Goal: Transaction & Acquisition: Purchase product/service

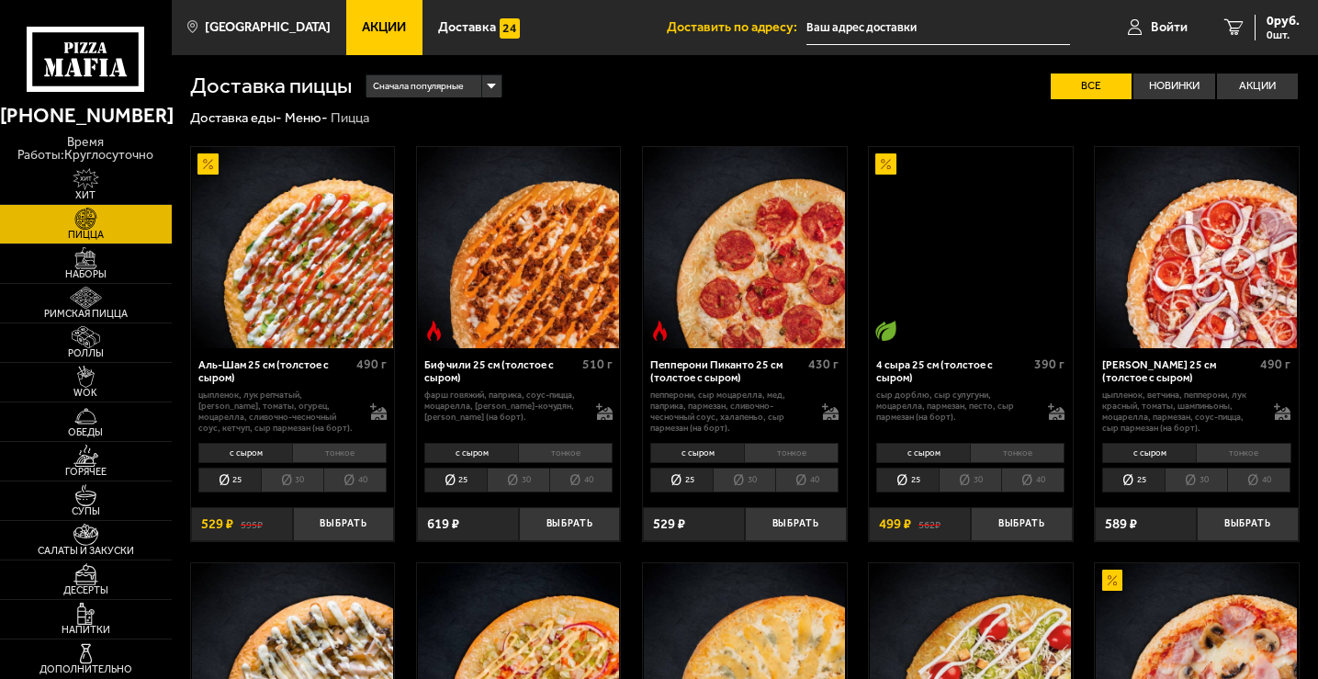
type input "[STREET_ADDRESS]"
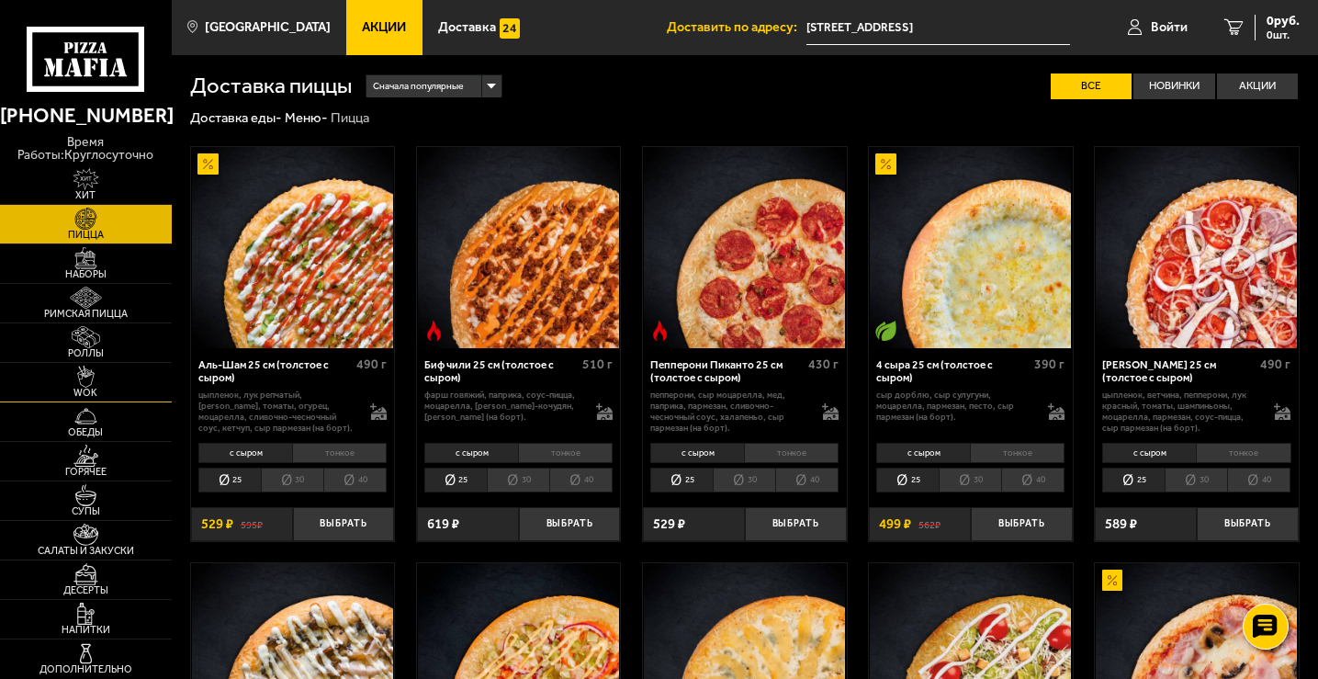
click at [117, 386] on link "WOK" at bounding box center [86, 382] width 172 height 39
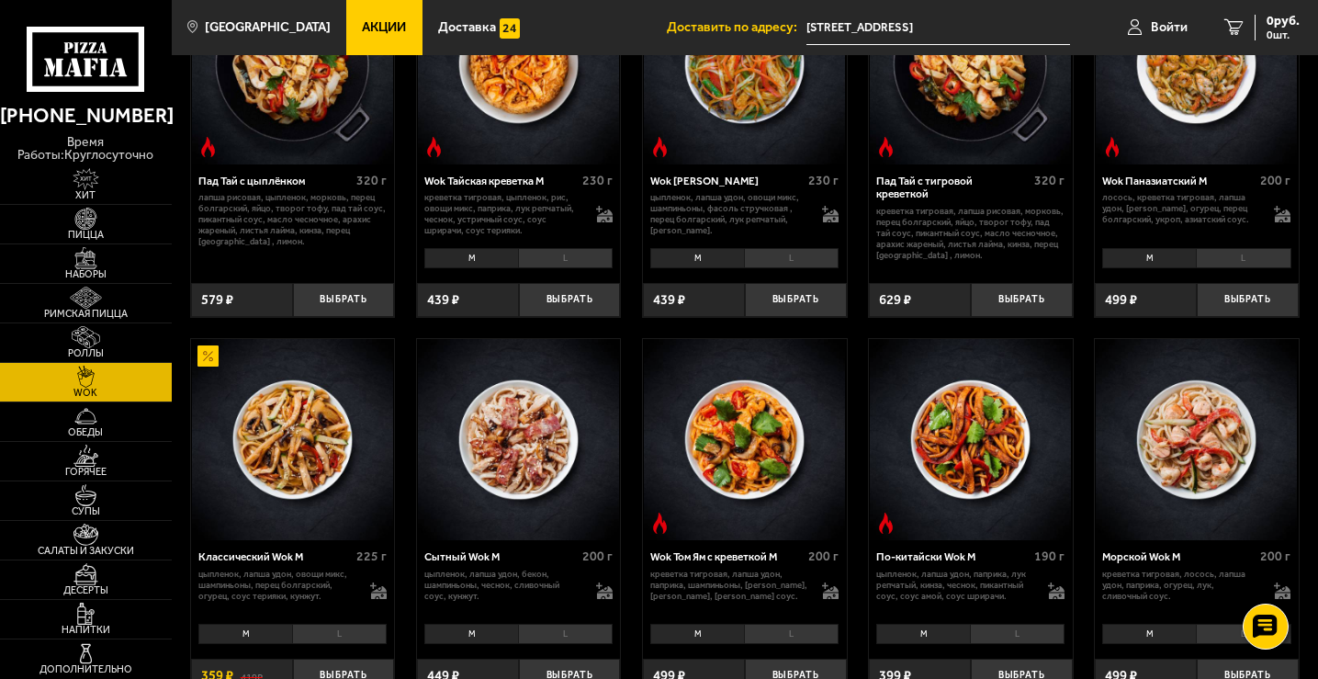
scroll to position [276, 0]
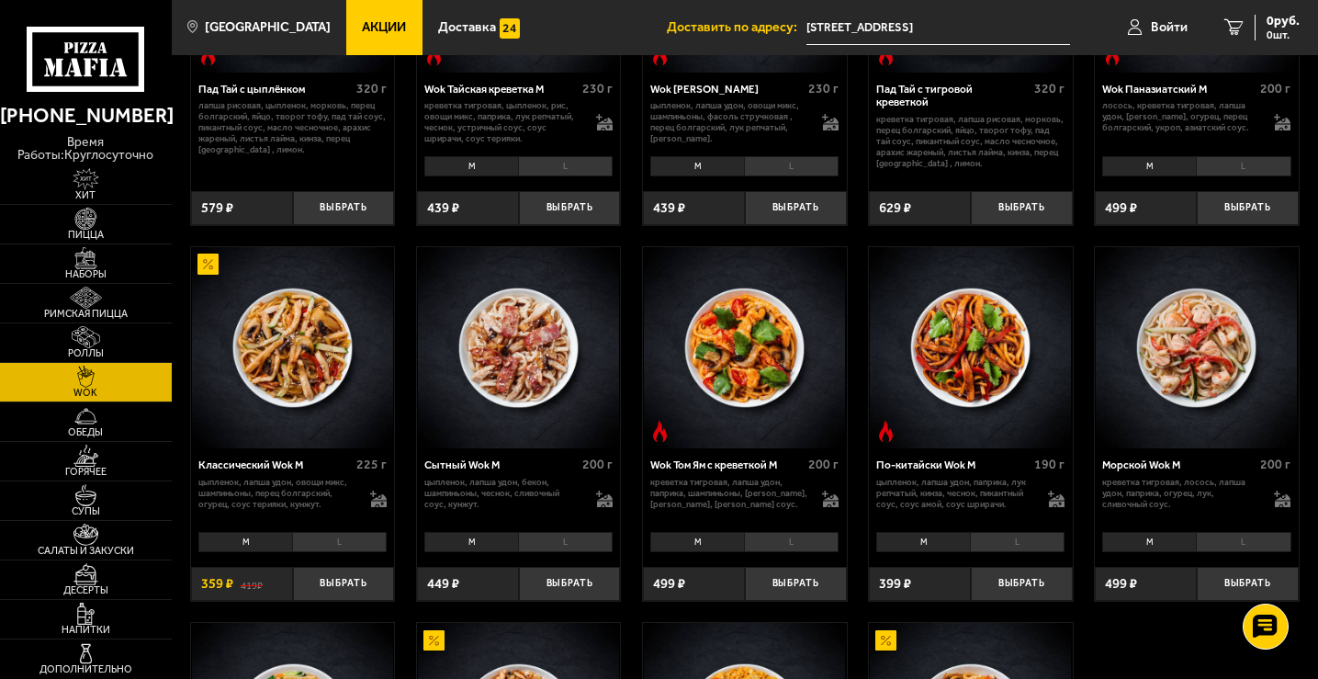
click at [349, 550] on li "L" at bounding box center [339, 542] width 95 height 20
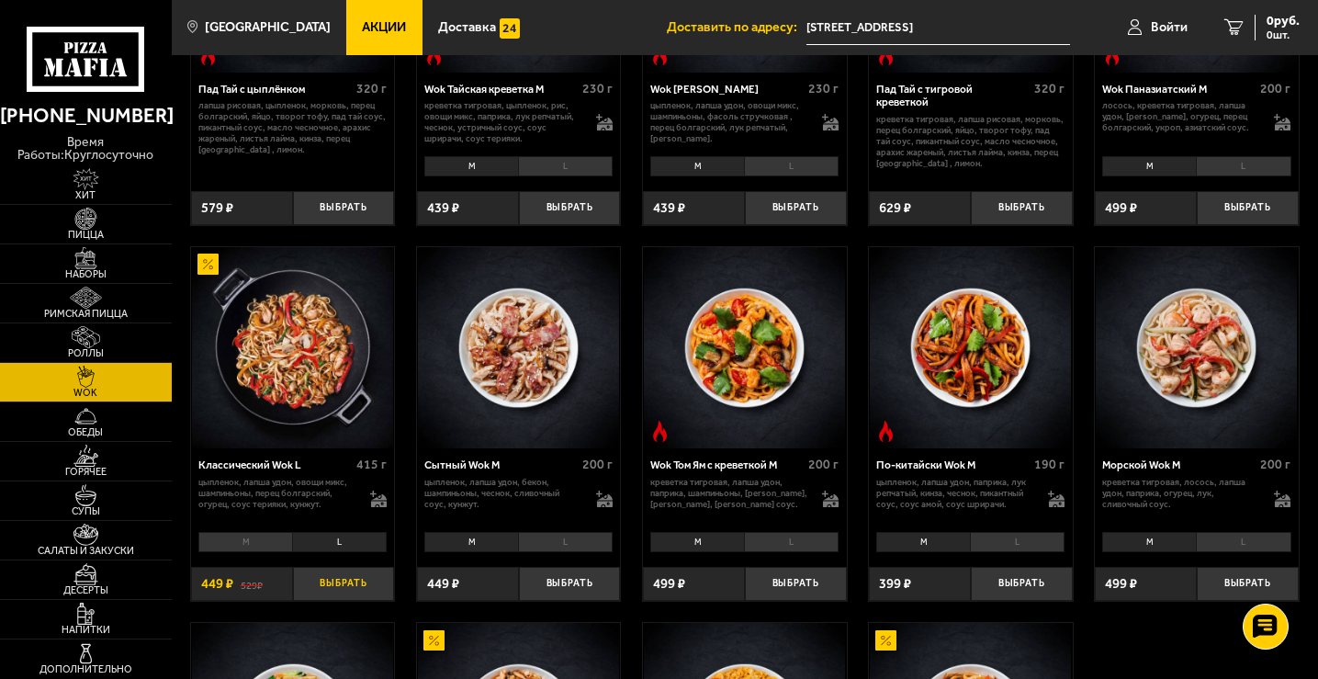
click at [354, 586] on button "Выбрать" at bounding box center [344, 584] width 102 height 34
click at [383, 585] on button "+" at bounding box center [377, 584] width 34 height 34
click at [89, 227] on img at bounding box center [86, 219] width 52 height 22
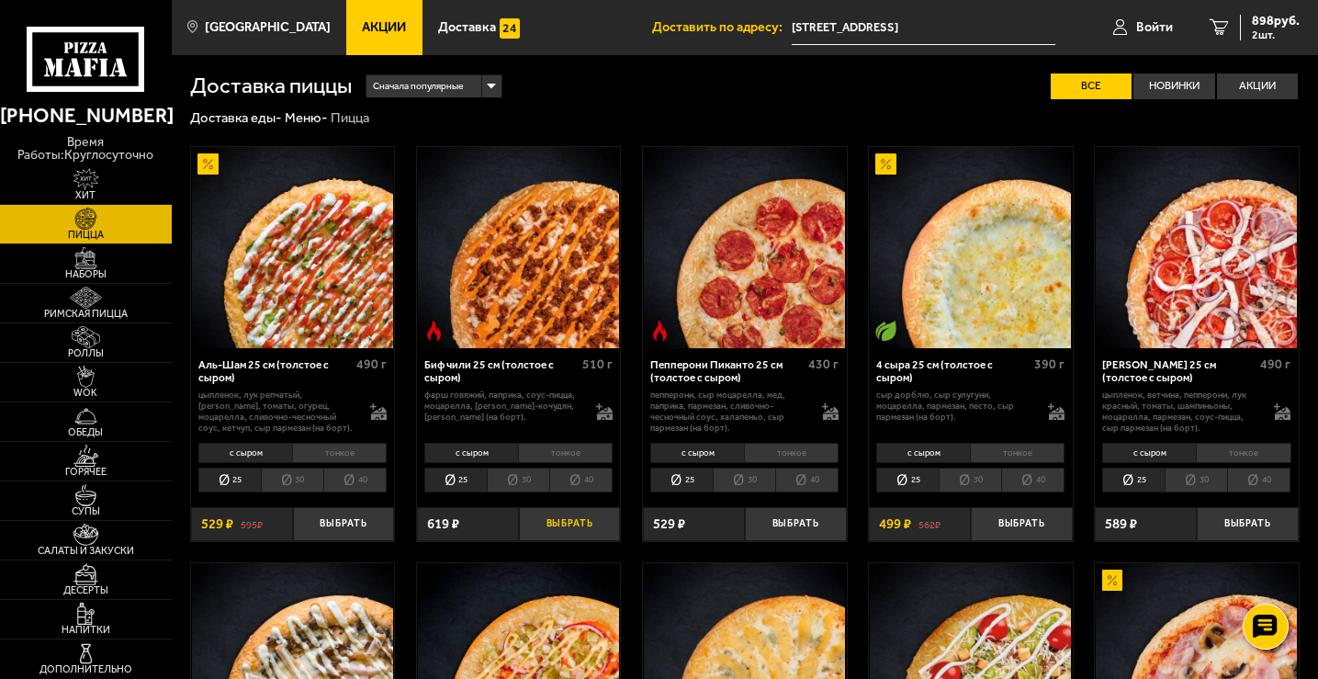
click at [567, 518] on button "Выбрать" at bounding box center [570, 524] width 102 height 34
click at [536, 524] on button "−" at bounding box center [536, 524] width 34 height 34
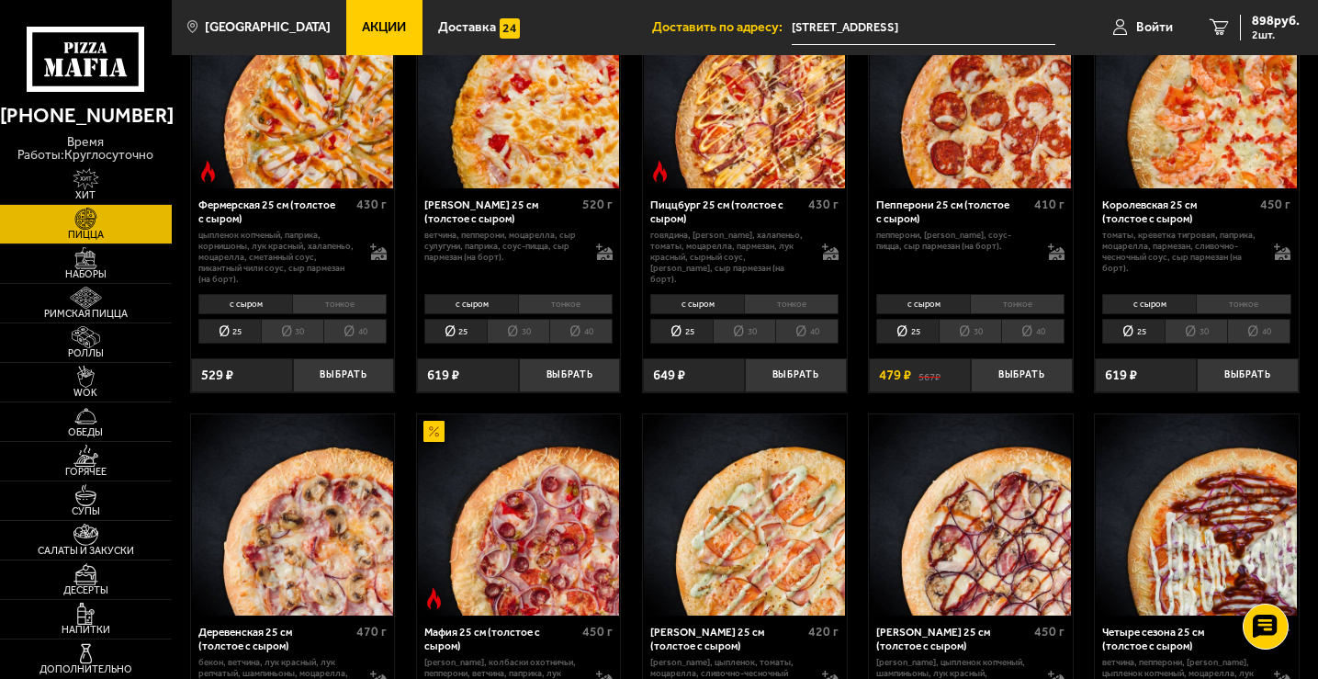
scroll to position [1194, 0]
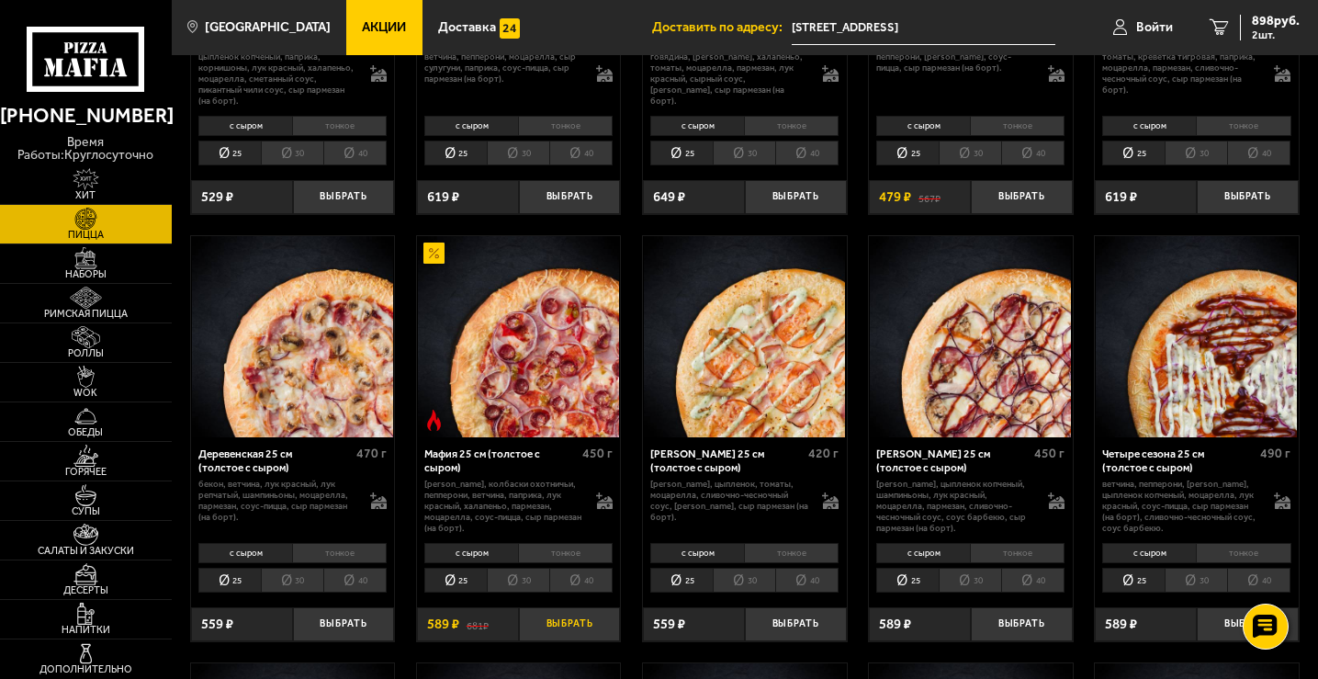
click at [577, 631] on button "Выбрать" at bounding box center [570, 624] width 102 height 34
click at [1256, 17] on span "1487 руб." at bounding box center [1272, 21] width 55 height 13
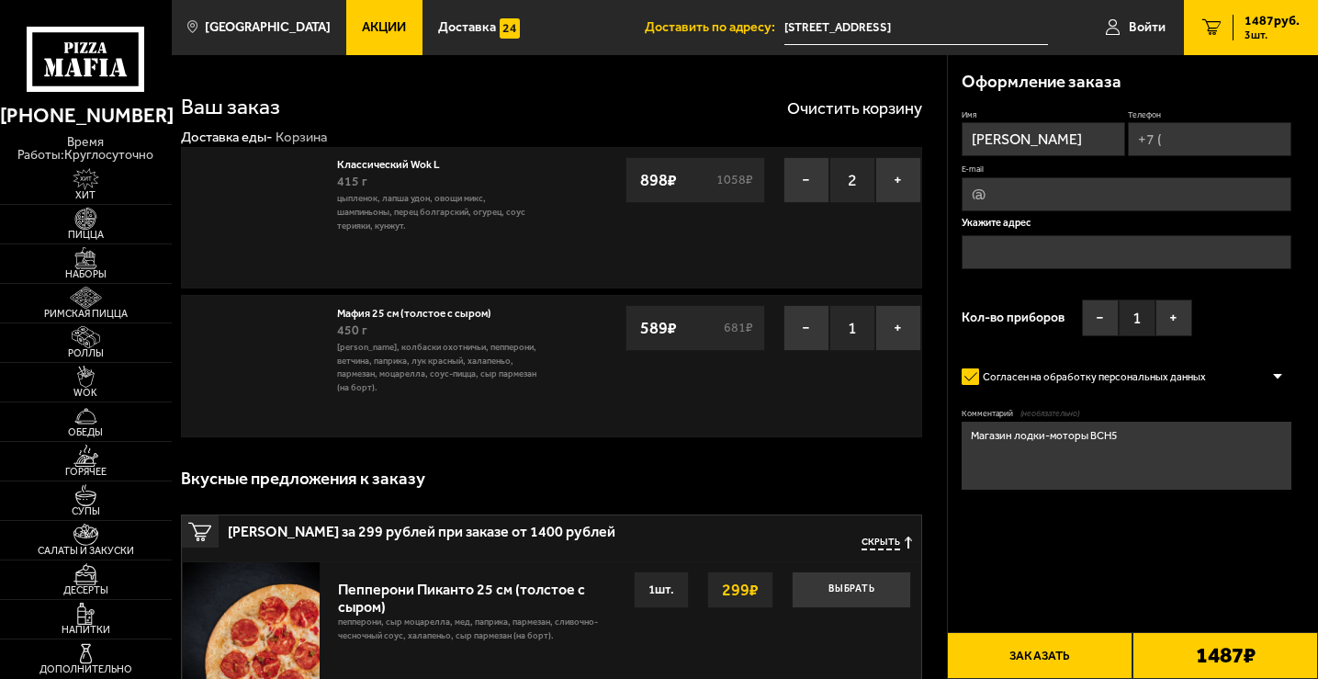
type input "[STREET_ADDRESS]"
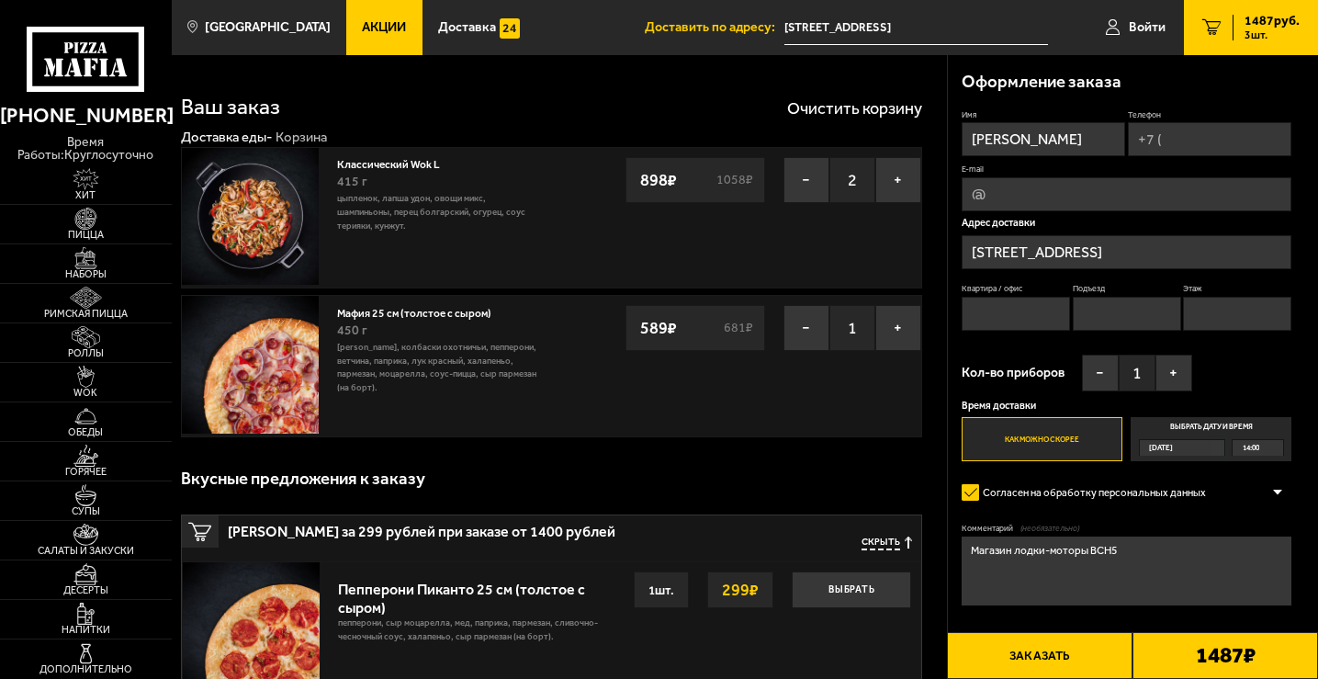
click at [1190, 147] on input "Телефон" at bounding box center [1210, 139] width 164 height 34
type input "[PHONE_NUMBER]"
click at [1023, 315] on input "Квартира / офис" at bounding box center [1016, 316] width 108 height 34
type input "0"
click at [1131, 317] on input "Подъезд" at bounding box center [1127, 316] width 108 height 34
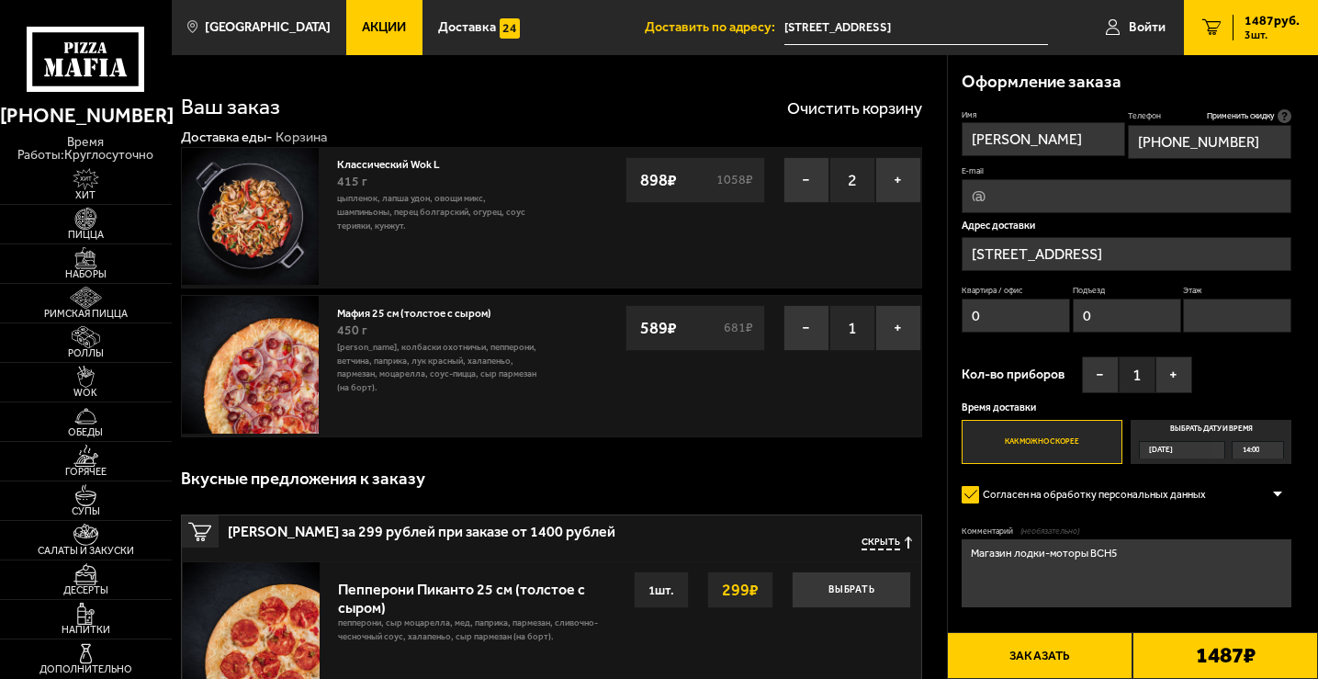
type input "0"
click at [1261, 324] on input "Этаж" at bounding box center [1237, 316] width 108 height 34
type input "1"
click at [1178, 368] on button "+" at bounding box center [1174, 374] width 37 height 37
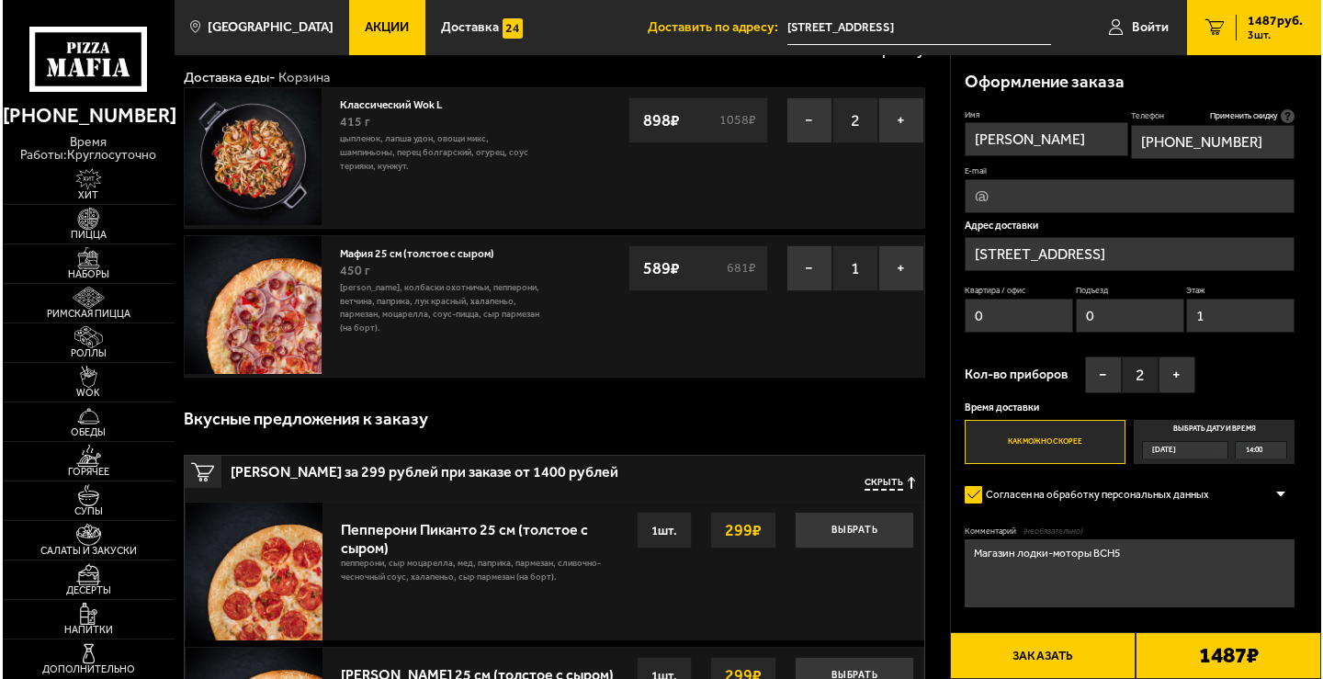
scroll to position [92, 0]
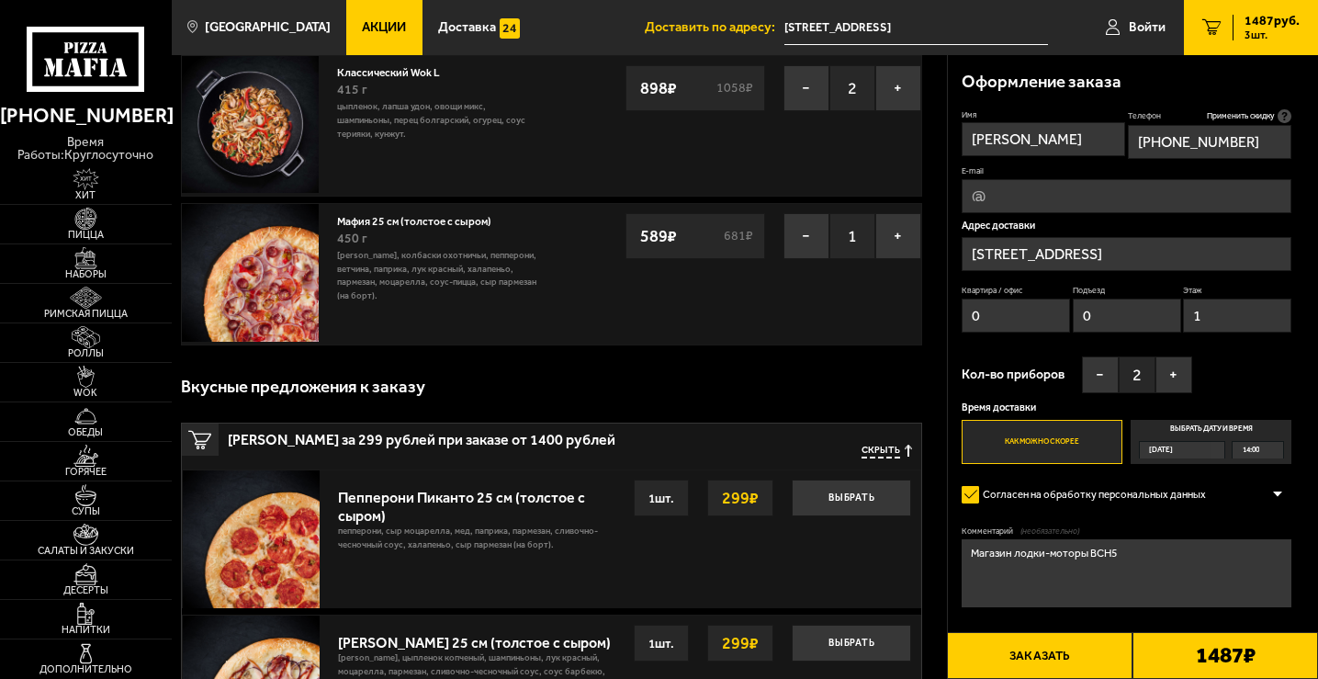
click at [1082, 649] on button "Заказать" at bounding box center [1040, 655] width 186 height 47
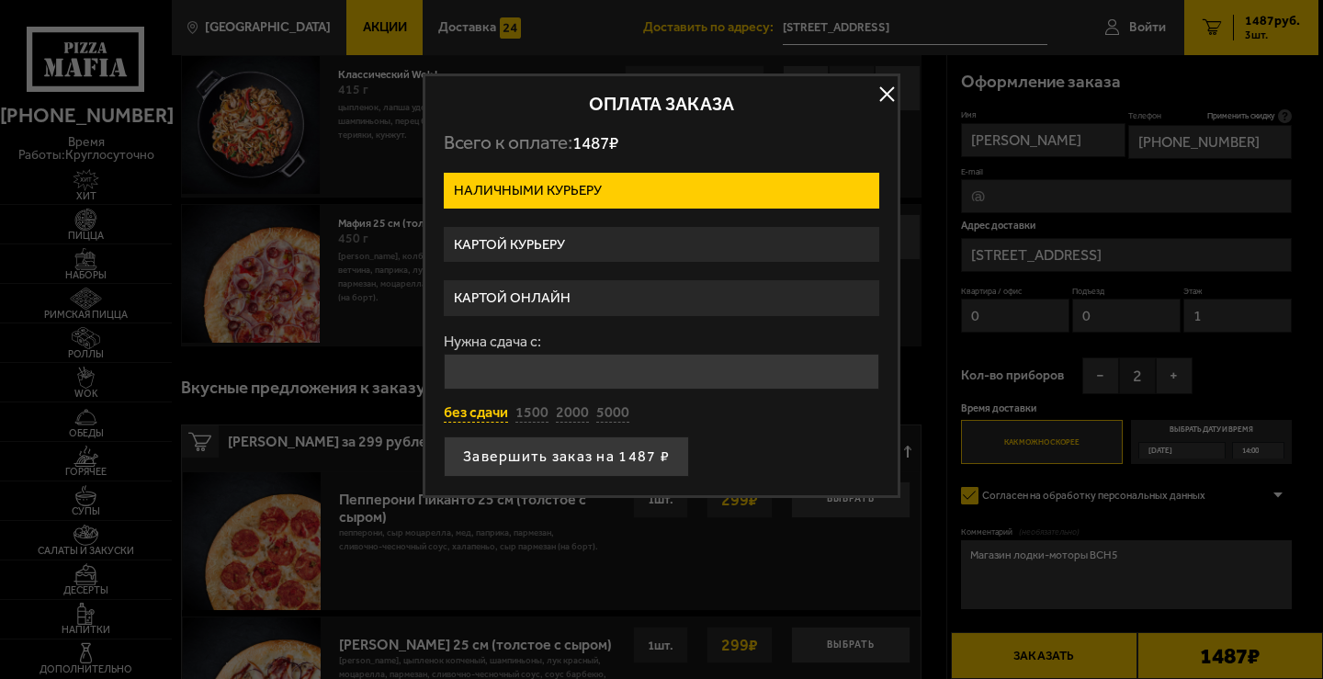
click at [491, 412] on button "без сдачи" at bounding box center [476, 413] width 64 height 20
type input "0"
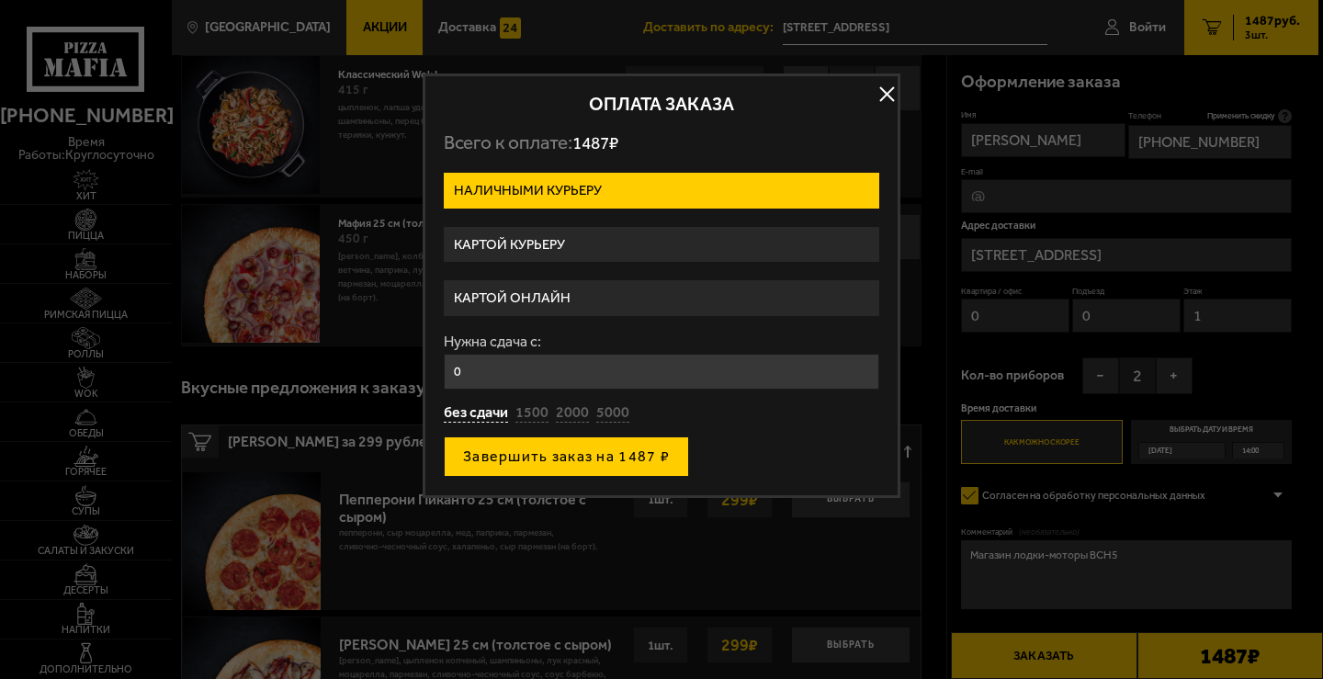
click at [563, 458] on button "Завершить заказ на 1487 ₽" at bounding box center [566, 456] width 245 height 40
